Goal: Navigation & Orientation: Find specific page/section

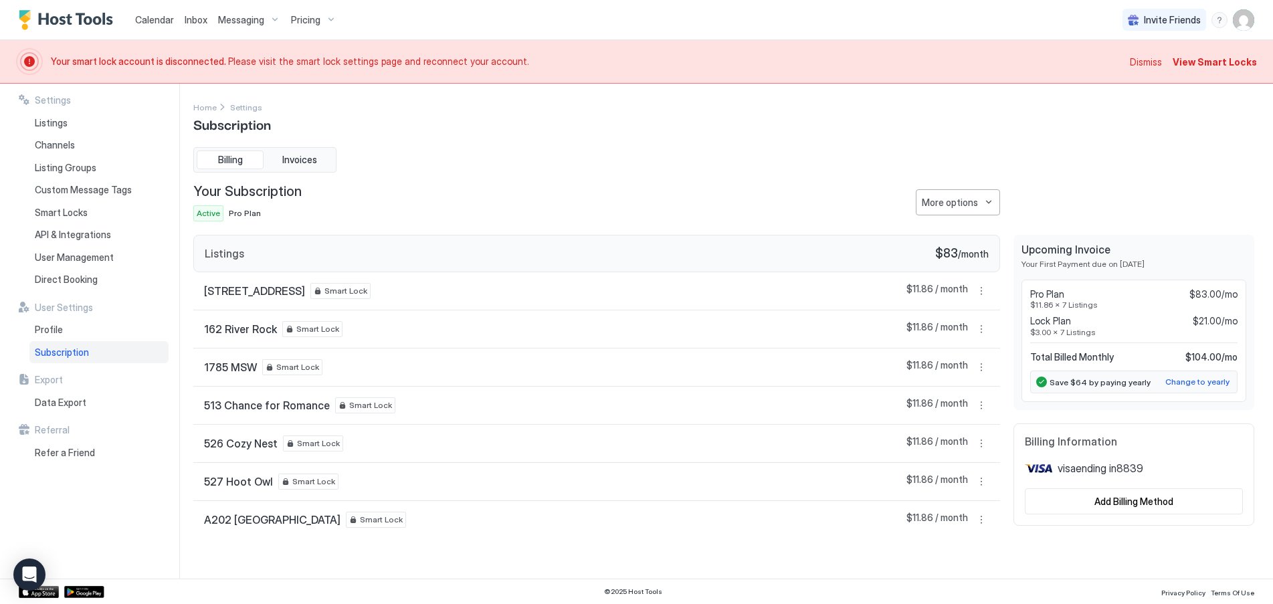
click at [314, 19] on span "Pricing" at bounding box center [305, 20] width 29 height 12
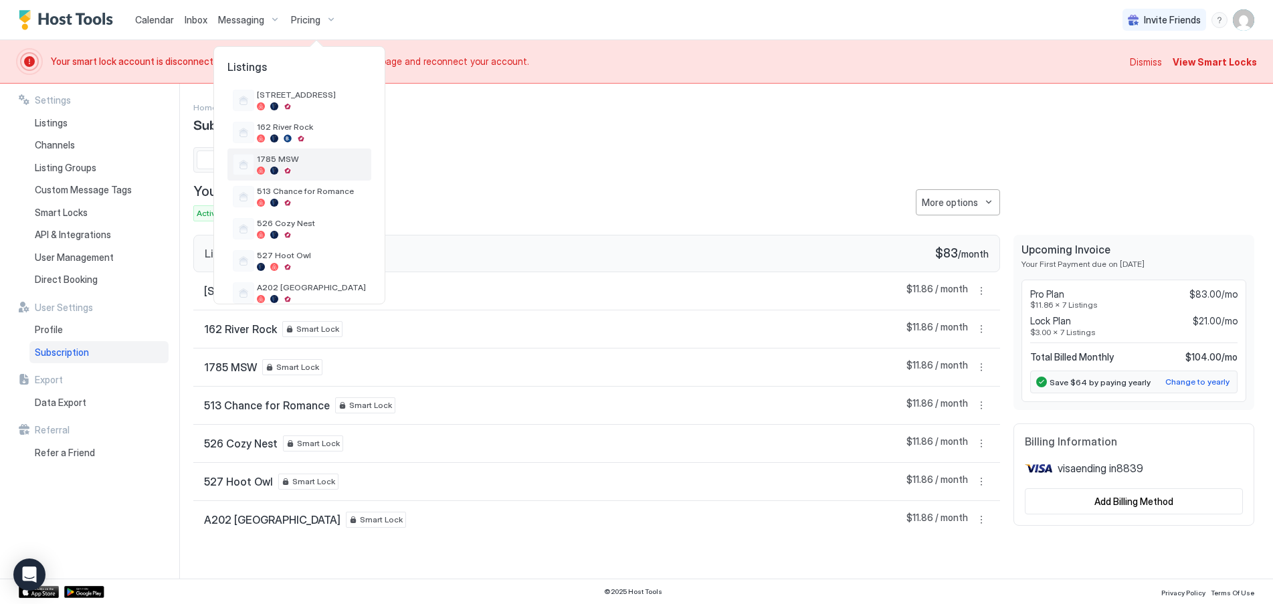
scroll to position [54, 0]
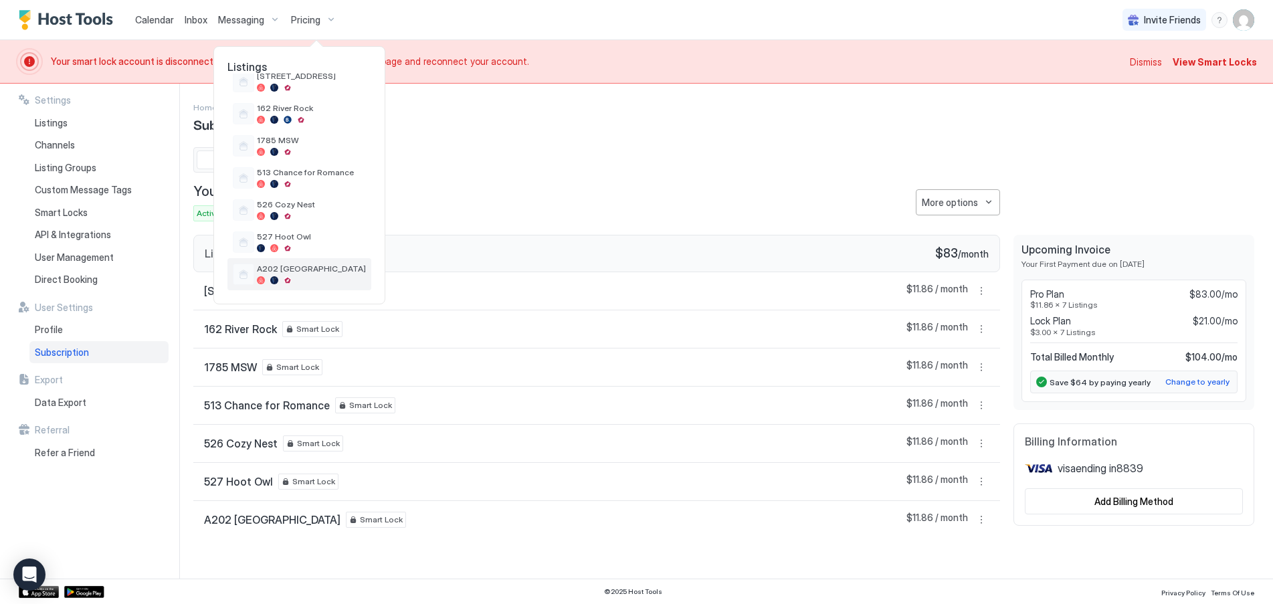
click at [270, 267] on span "A202 [GEOGRAPHIC_DATA]" at bounding box center [311, 269] width 109 height 10
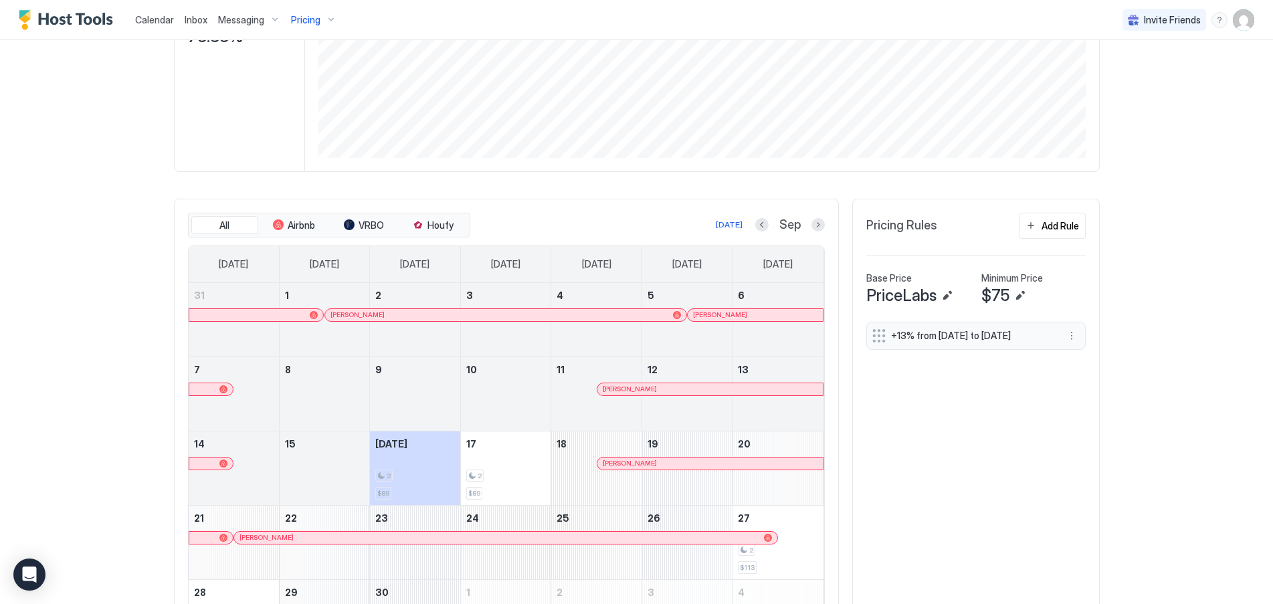
scroll to position [396, 0]
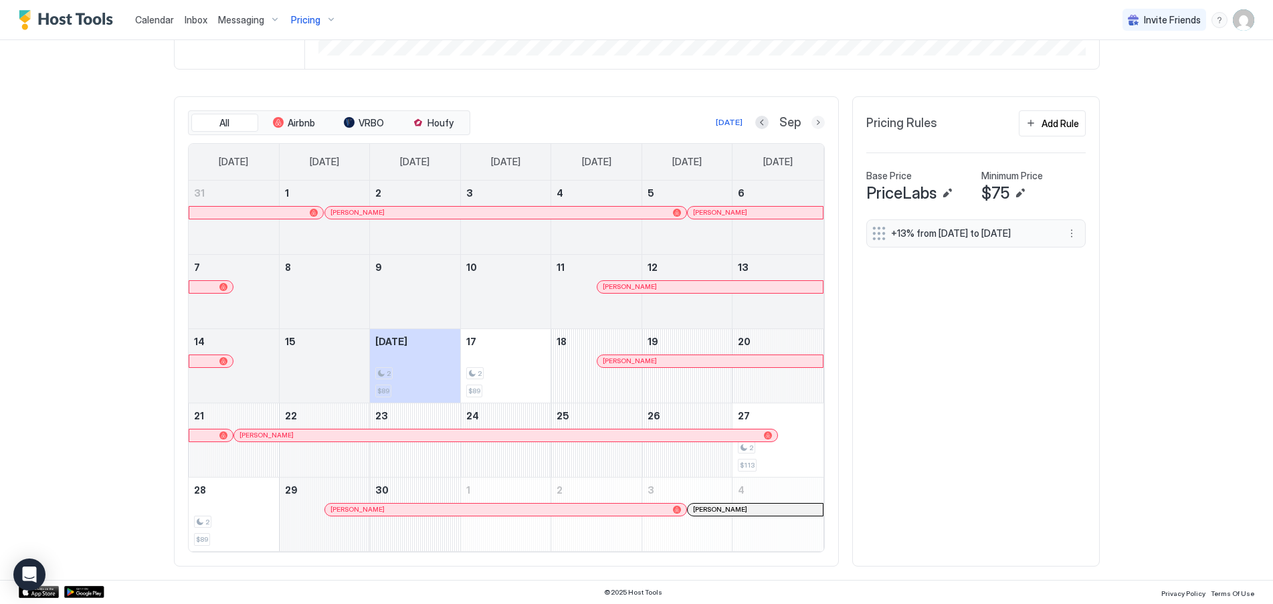
click at [813, 122] on button "Next month" at bounding box center [818, 122] width 13 height 13
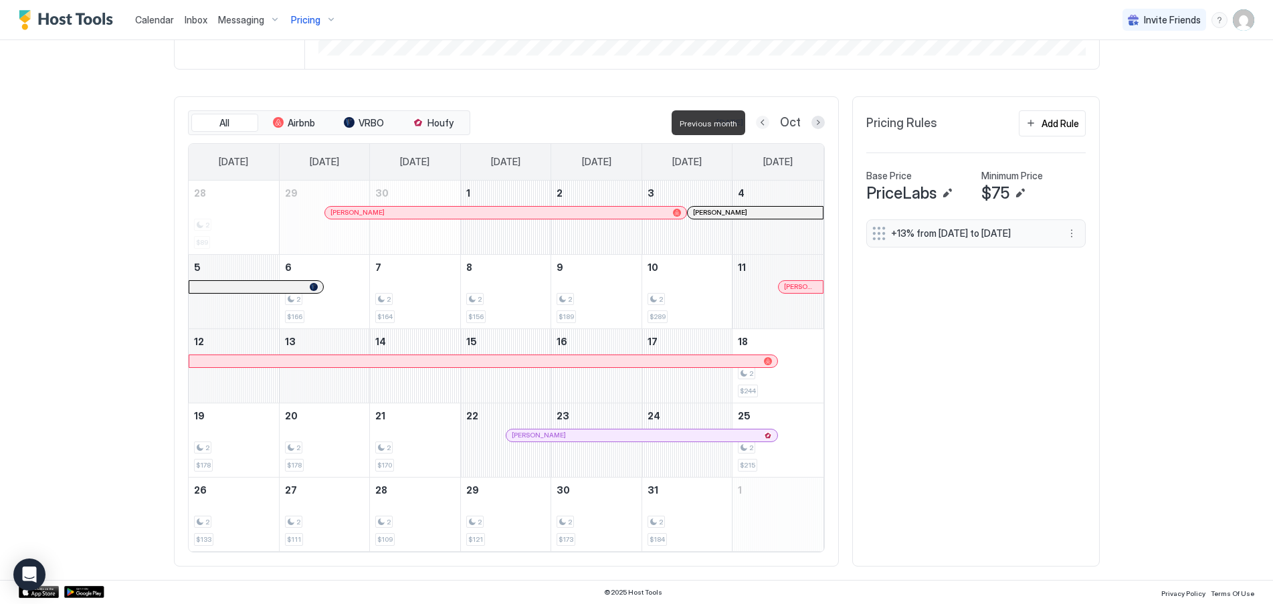
click at [762, 120] on button "Previous month" at bounding box center [762, 122] width 13 height 13
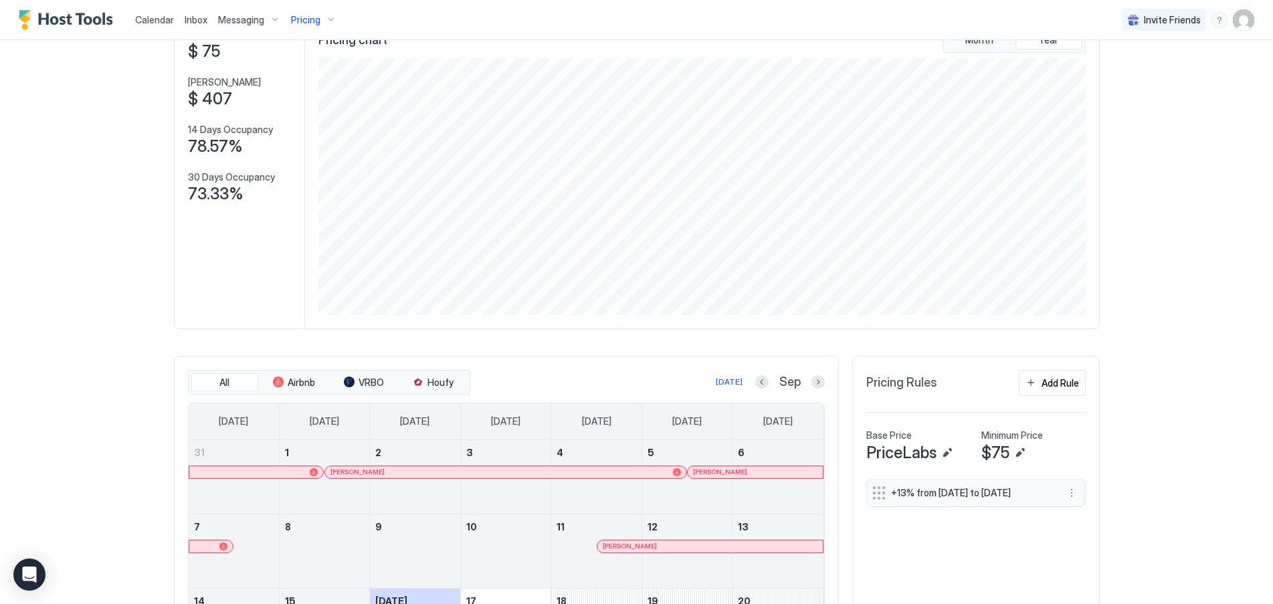
scroll to position [128, 0]
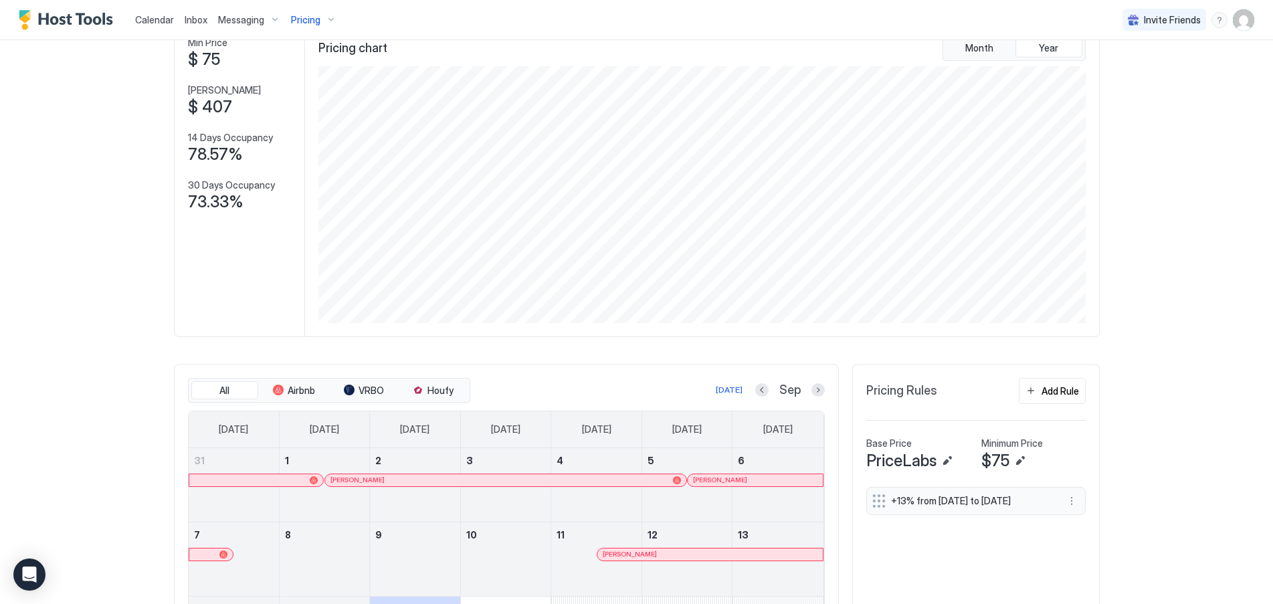
click at [163, 17] on span "Calendar" at bounding box center [154, 19] width 39 height 11
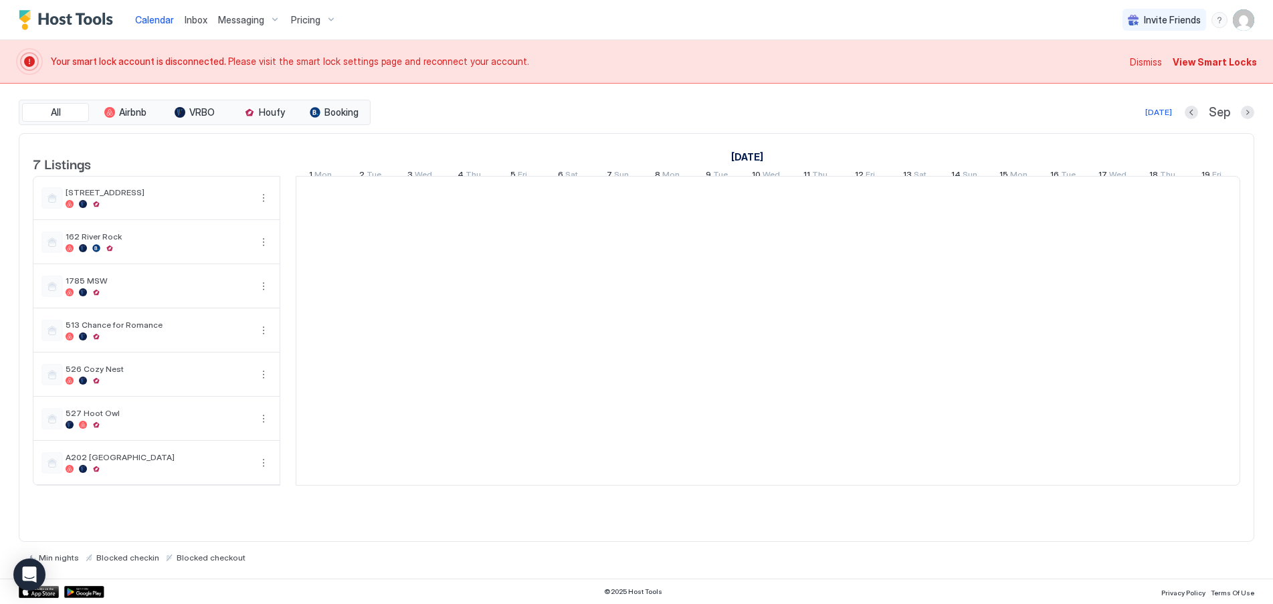
scroll to position [0, 743]
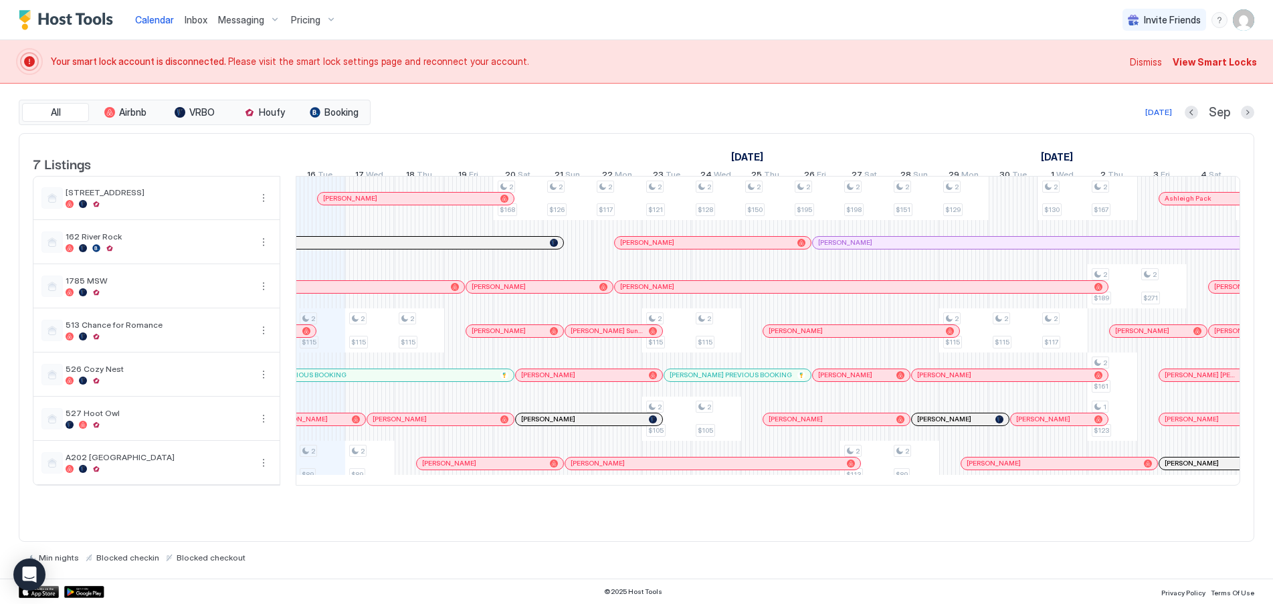
drag, startPoint x: 633, startPoint y: 495, endPoint x: 573, endPoint y: 495, distance: 59.6
click at [573, 485] on tr "2 $115 2 $89 2 $115 2 $89 2 $115 2 $168 2 $126 2 $117 2 $121 2 $115 2 $105 2 $1…" at bounding box center [1014, 331] width 2922 height 308
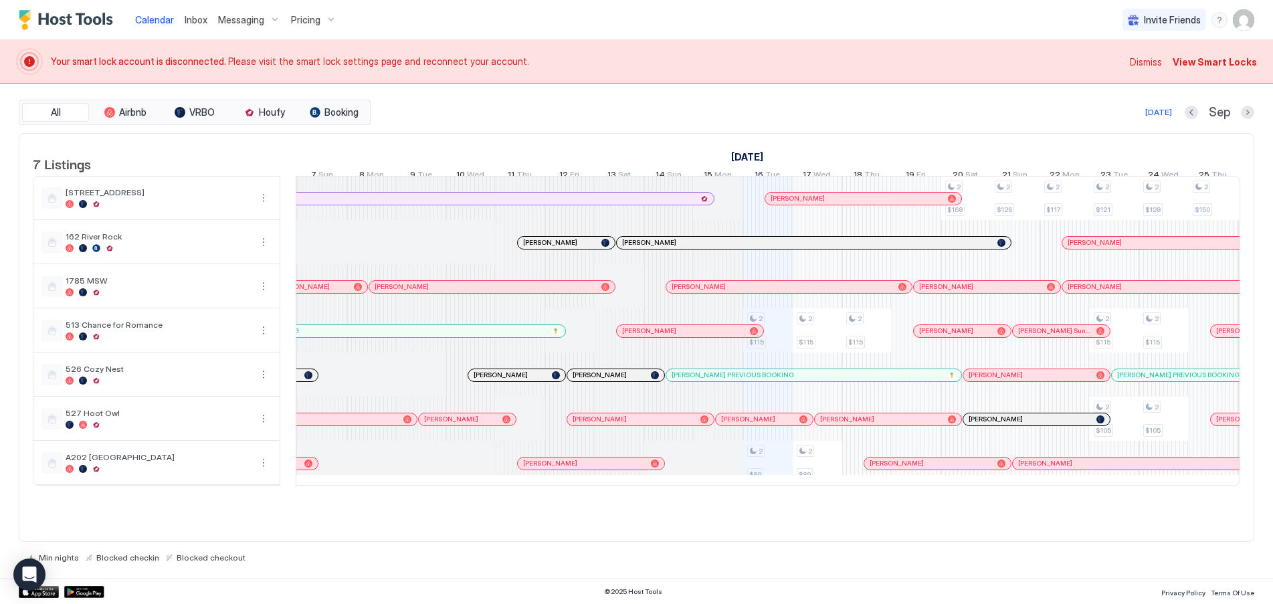
scroll to position [0, 293]
